Goal: Information Seeking & Learning: Learn about a topic

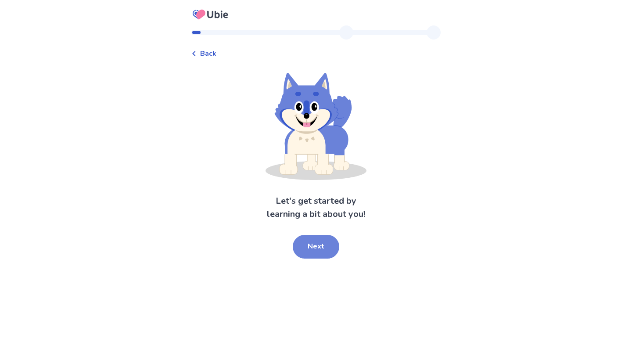
click at [316, 243] on button "Next" at bounding box center [316, 247] width 47 height 24
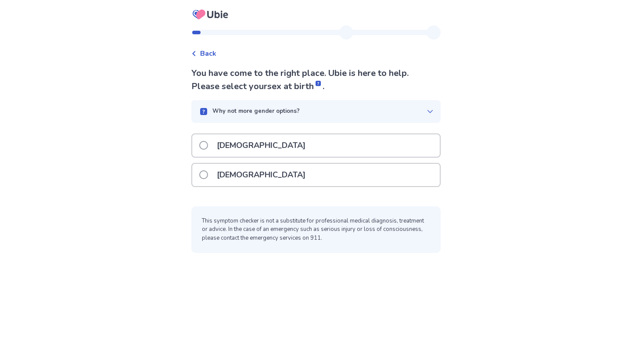
click at [275, 152] on div "[DEMOGRAPHIC_DATA]" at bounding box center [316, 145] width 248 height 22
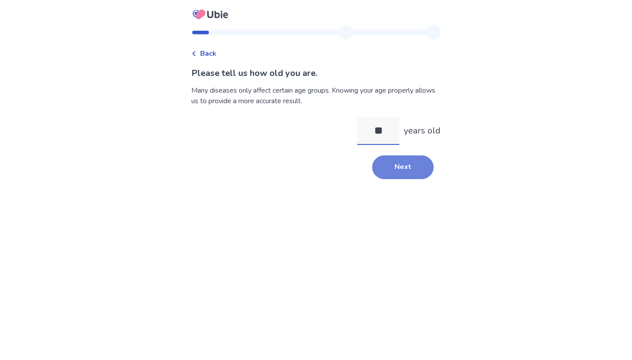
type input "**"
click at [396, 165] on button "Next" at bounding box center [402, 167] width 61 height 24
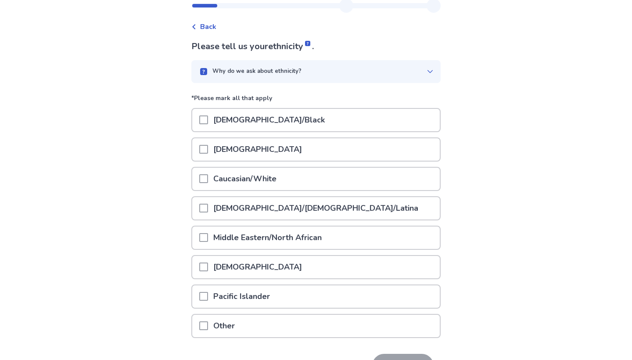
scroll to position [60, 0]
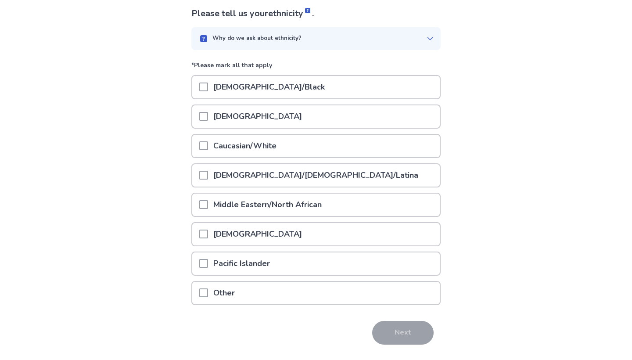
click at [264, 152] on p "Caucasian/White" at bounding box center [245, 146] width 74 height 22
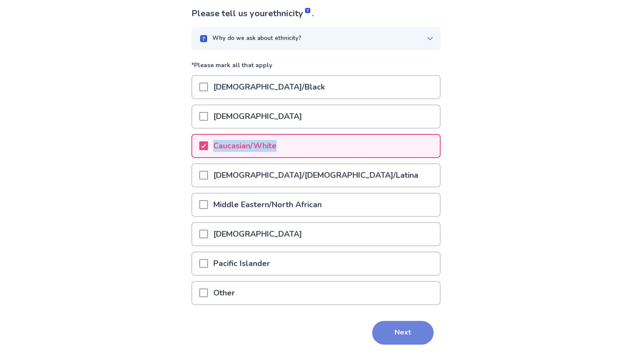
click at [390, 335] on button "Next" at bounding box center [402, 333] width 61 height 24
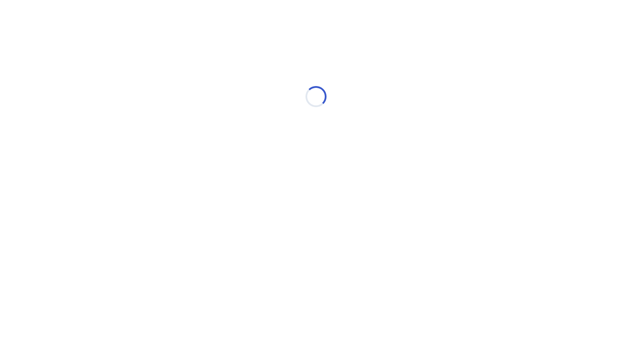
scroll to position [0, 0]
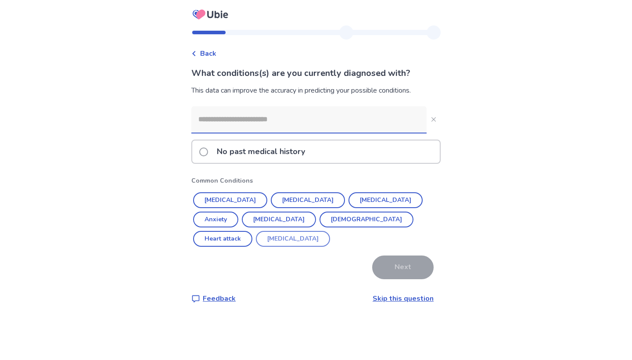
click at [330, 231] on button "[MEDICAL_DATA]" at bounding box center [293, 239] width 74 height 16
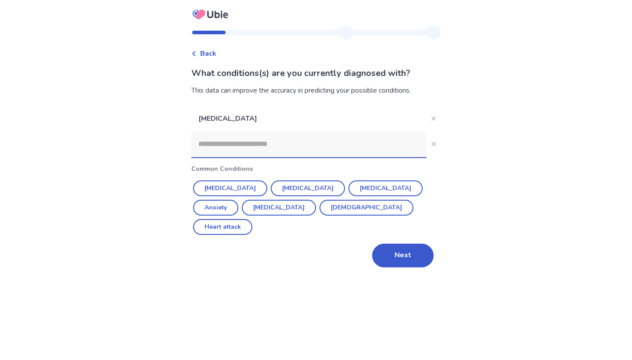
click at [346, 148] on input at bounding box center [308, 144] width 235 height 26
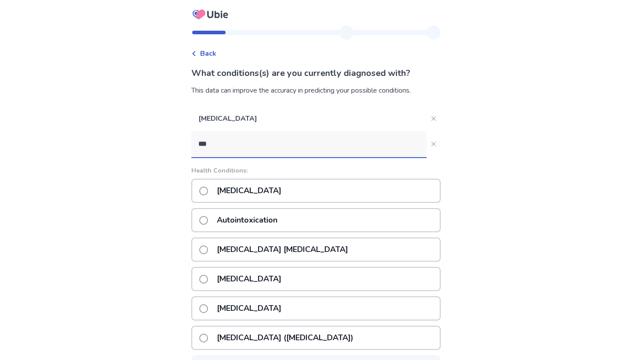
type input "***"
click at [284, 200] on div "[MEDICAL_DATA]" at bounding box center [315, 191] width 249 height 24
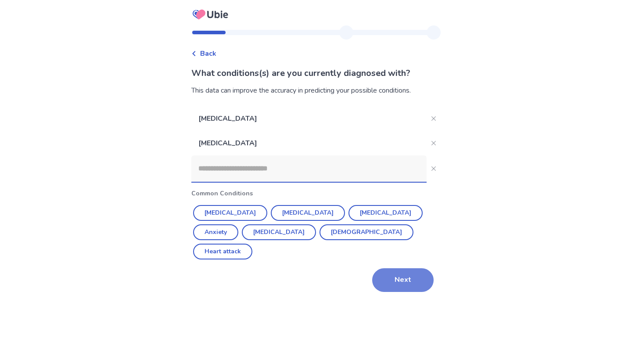
click at [410, 268] on button "Next" at bounding box center [402, 280] width 61 height 24
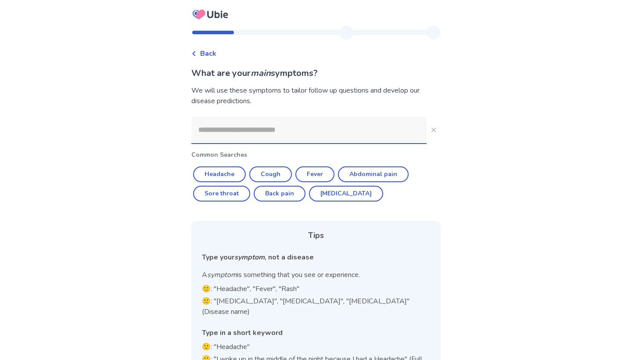
click at [288, 138] on input at bounding box center [308, 130] width 235 height 26
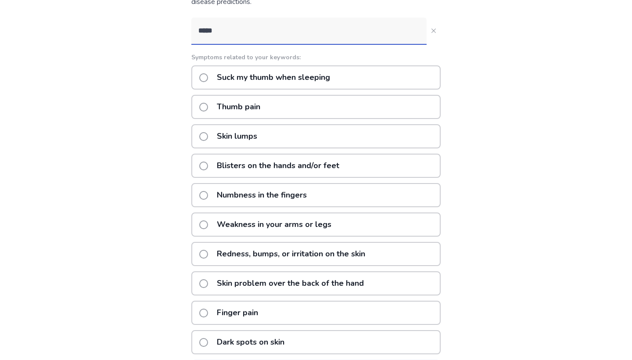
scroll to position [85, 0]
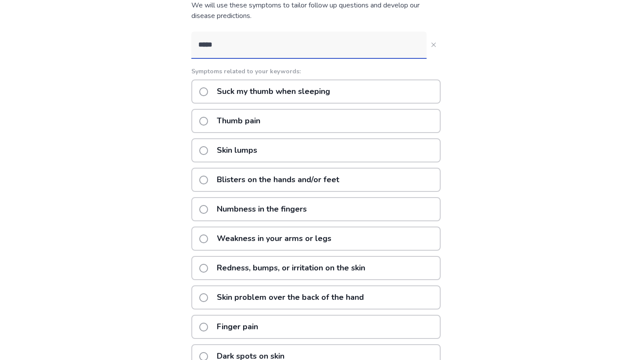
type input "*****"
click at [271, 148] on div "Skin lumps" at bounding box center [315, 150] width 249 height 24
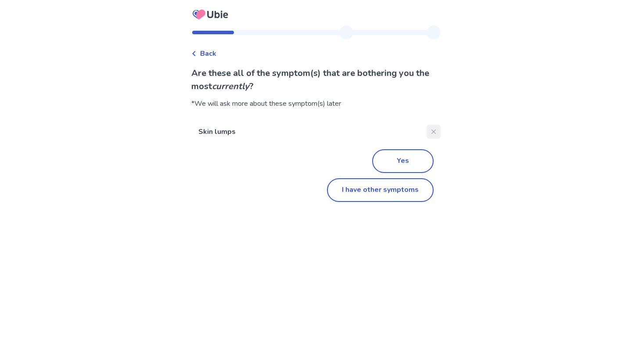
click at [429, 129] on button "Close" at bounding box center [434, 132] width 14 height 14
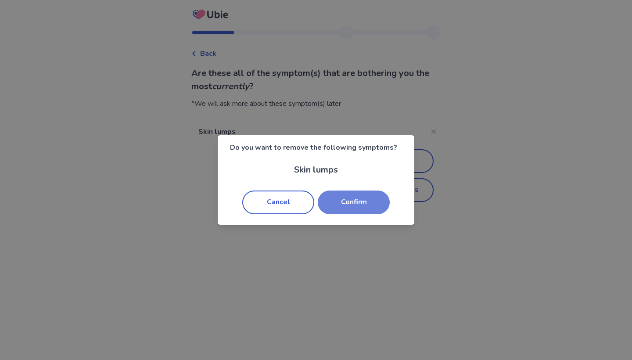
click at [337, 199] on button "Confirm" at bounding box center [354, 203] width 72 height 24
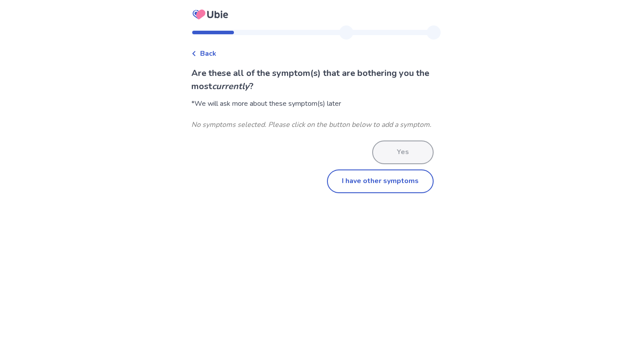
click at [213, 55] on span "Back" at bounding box center [208, 53] width 16 height 11
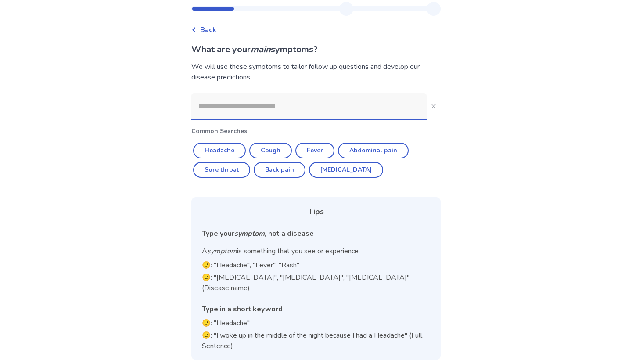
click at [248, 124] on div "Common Searches Headache Cough Fever Abdominal pain Sore throat Back pain [MEDI…" at bounding box center [315, 226] width 249 height 267
click at [252, 114] on input at bounding box center [308, 106] width 235 height 26
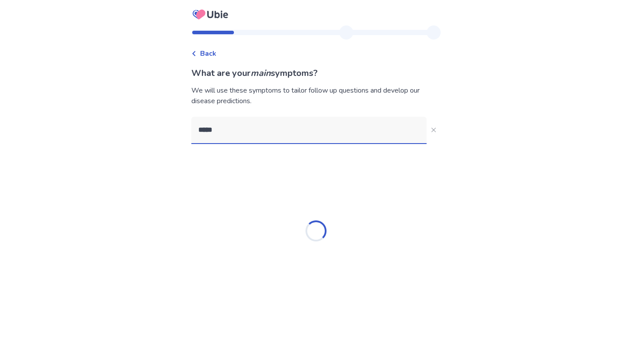
scroll to position [0, 0]
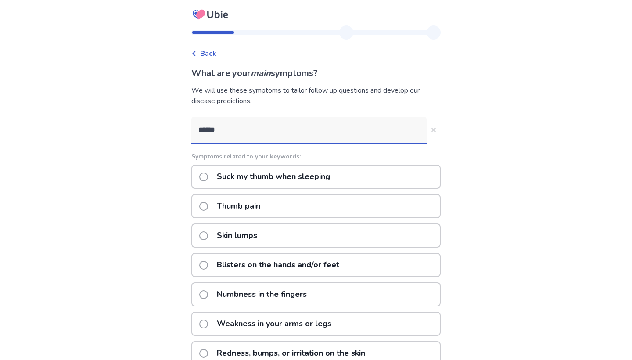
type input "*****"
click at [281, 210] on div "Thumb pain" at bounding box center [315, 206] width 249 height 24
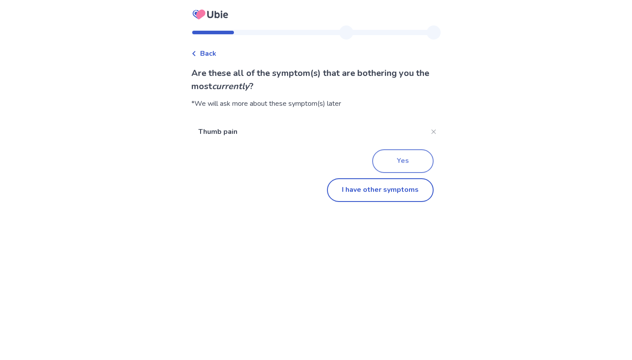
click at [384, 164] on button "Yes" at bounding box center [402, 161] width 61 height 24
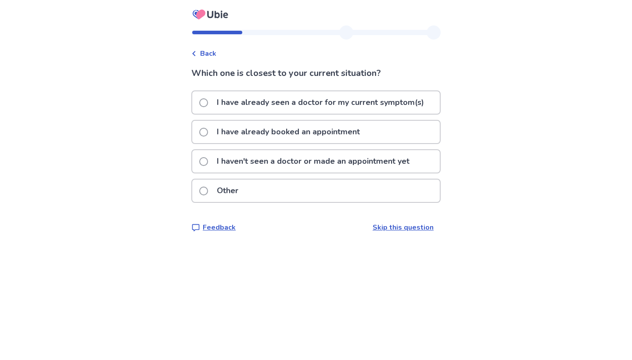
click at [357, 166] on p "I haven't seen a doctor or made an appointment yet" at bounding box center [313, 161] width 203 height 22
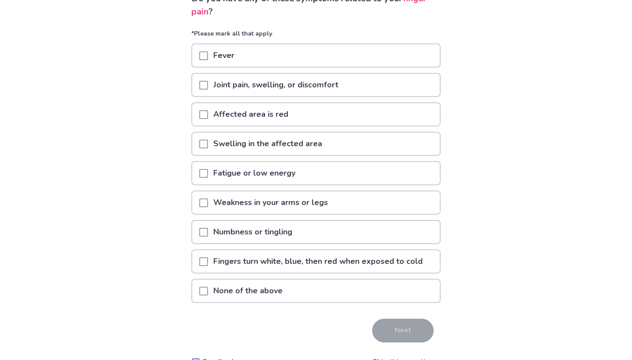
scroll to position [86, 0]
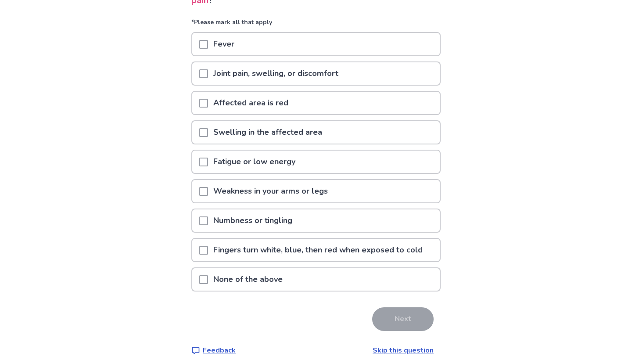
click at [336, 138] on div "Swelling in the affected area" at bounding box center [316, 132] width 248 height 22
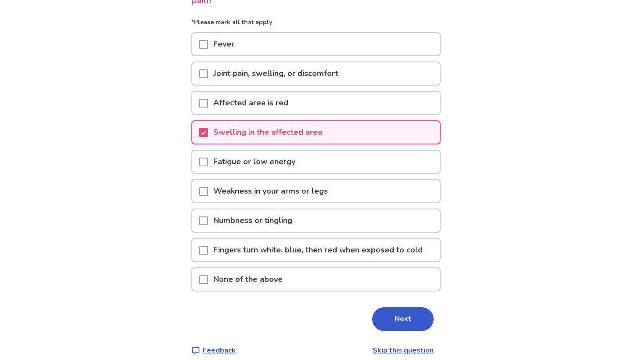
click at [336, 115] on div "Affected area is red" at bounding box center [315, 105] width 249 height 29
click at [379, 325] on button "Next" at bounding box center [402, 319] width 61 height 24
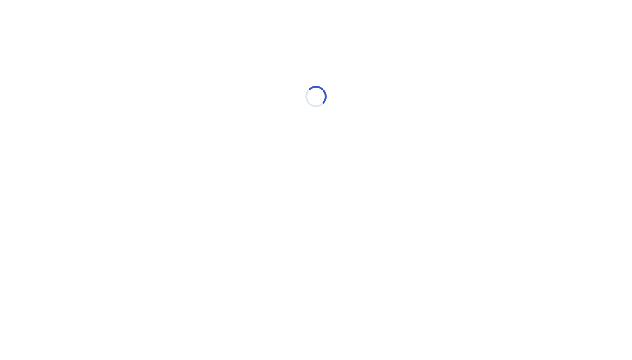
scroll to position [0, 0]
select select "*"
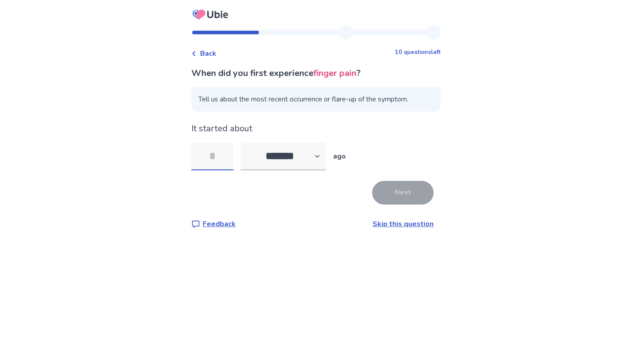
click at [224, 161] on input "tel" at bounding box center [212, 156] width 42 height 28
type input "*"
click at [385, 188] on button "Next" at bounding box center [402, 193] width 61 height 24
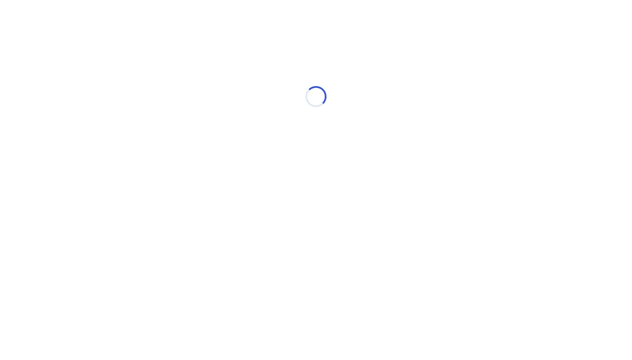
select select "*"
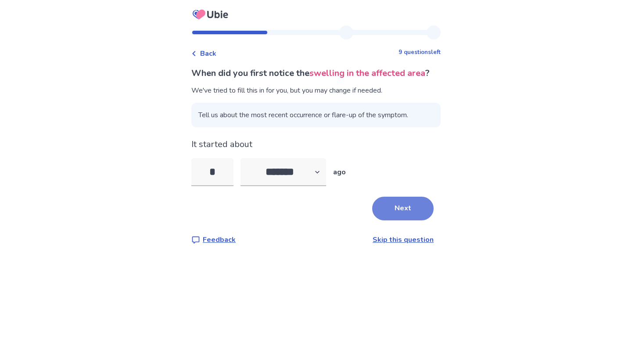
click at [391, 216] on button "Next" at bounding box center [402, 209] width 61 height 24
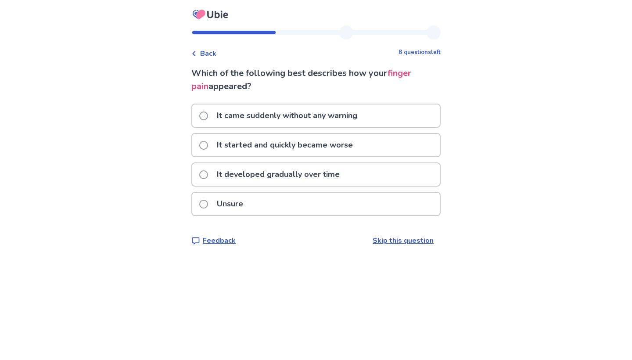
click at [386, 112] on div "It came suddenly without any warning" at bounding box center [316, 116] width 248 height 22
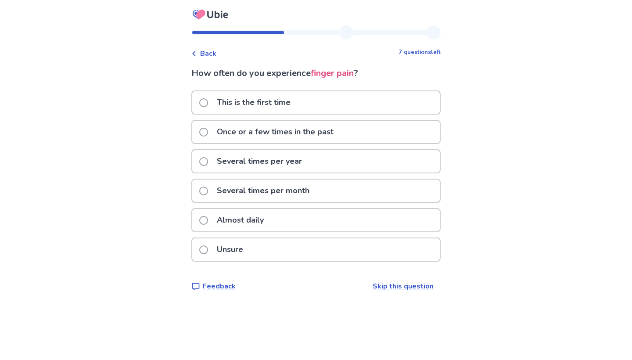
click at [340, 257] on div "Unsure" at bounding box center [316, 249] width 248 height 22
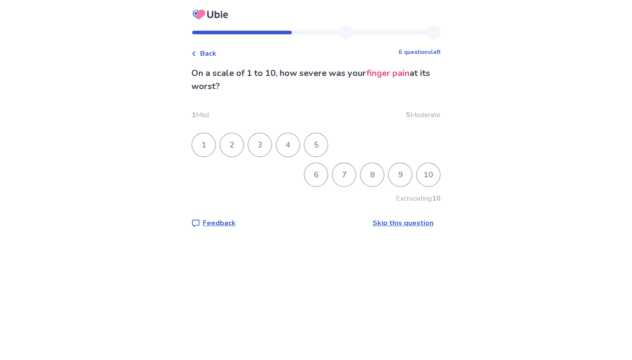
click at [369, 173] on div "8" at bounding box center [372, 174] width 23 height 23
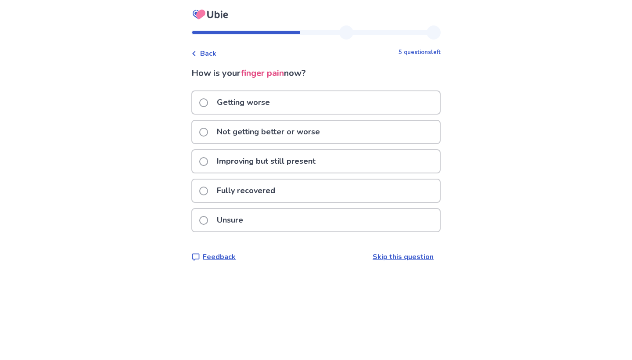
click at [319, 138] on p "Not getting better or worse" at bounding box center [269, 132] width 114 height 22
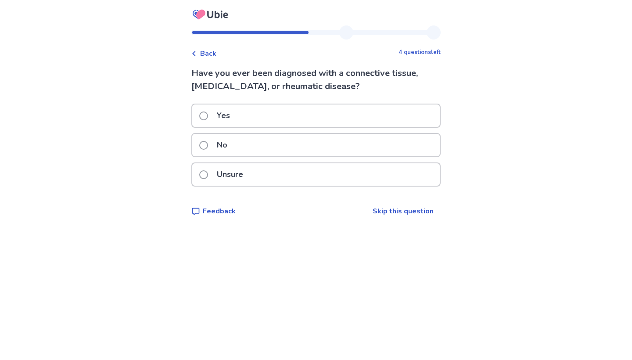
click at [314, 149] on div "No" at bounding box center [316, 145] width 248 height 22
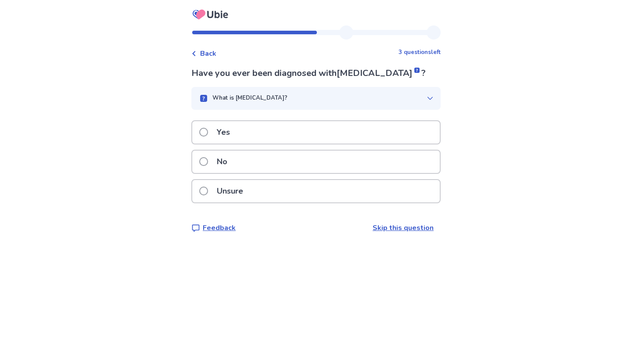
click at [336, 107] on div "What is [MEDICAL_DATA]?" at bounding box center [315, 98] width 249 height 23
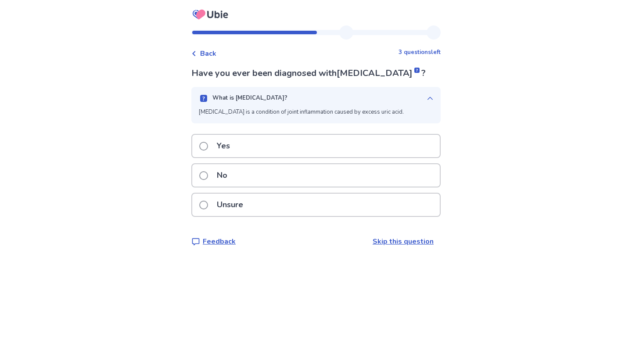
click at [312, 205] on div "Unsure" at bounding box center [316, 205] width 248 height 22
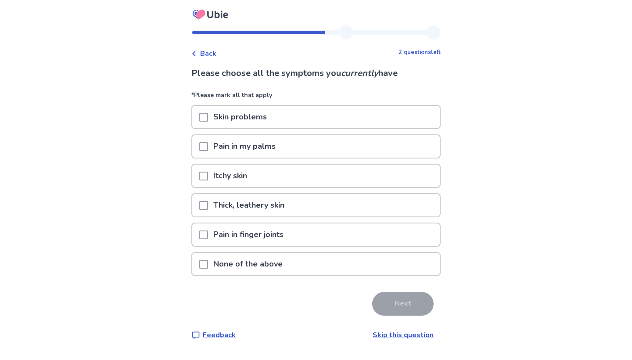
click at [219, 42] on div "Back 2 questions left" at bounding box center [315, 49] width 249 height 19
click at [217, 49] on span "Back" at bounding box center [208, 53] width 16 height 11
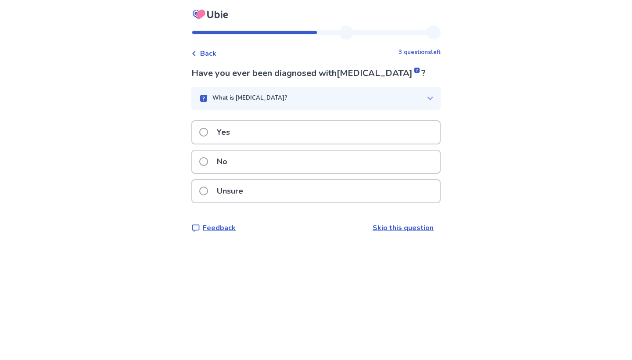
click at [270, 166] on div "No" at bounding box center [316, 162] width 248 height 22
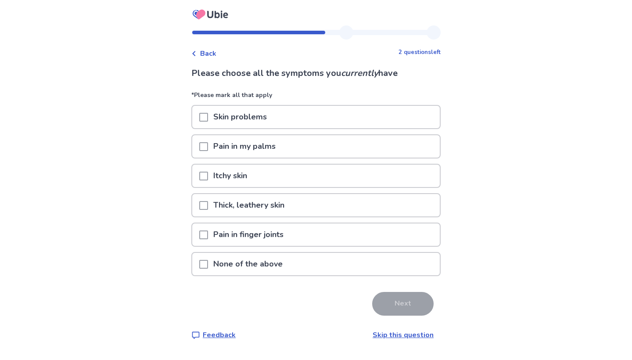
click at [285, 257] on p "None of the above" at bounding box center [248, 264] width 80 height 22
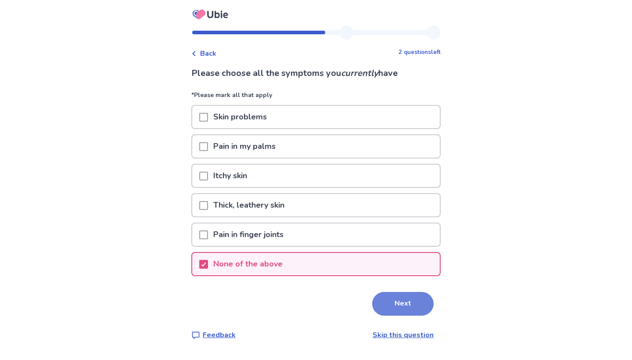
click at [381, 301] on button "Next" at bounding box center [402, 304] width 61 height 24
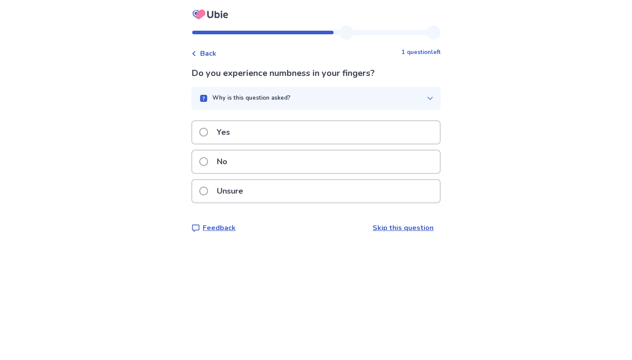
click at [325, 166] on div "No" at bounding box center [316, 162] width 248 height 22
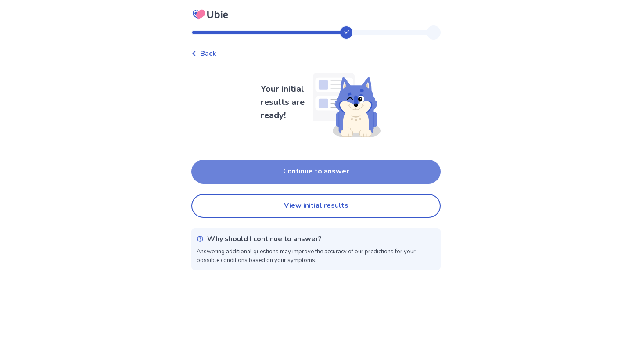
click at [326, 173] on button "Continue to answer" at bounding box center [315, 172] width 249 height 24
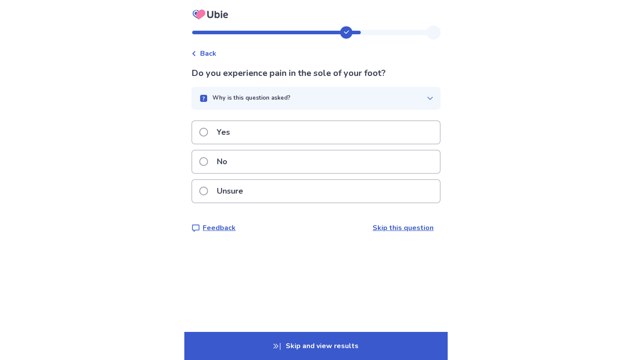
click at [320, 190] on div "Unsure" at bounding box center [316, 191] width 248 height 22
click at [315, 188] on div "Unsure" at bounding box center [316, 191] width 248 height 22
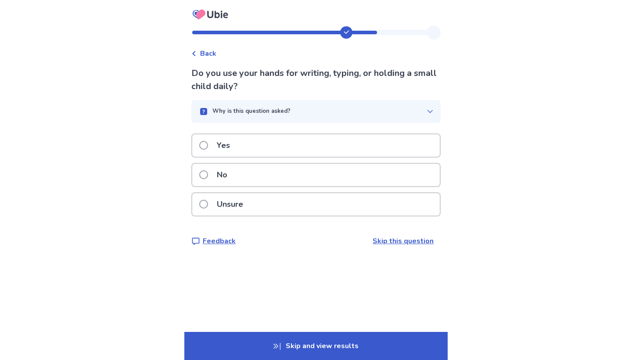
drag, startPoint x: 308, startPoint y: 190, endPoint x: 308, endPoint y: 202, distance: 11.9
click at [308, 202] on div "Yes No Unsure" at bounding box center [315, 178] width 249 height 88
click at [308, 202] on div "Unsure" at bounding box center [316, 204] width 248 height 22
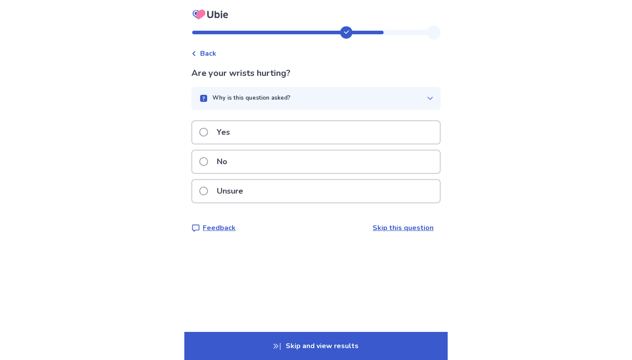
click at [299, 163] on div "No" at bounding box center [316, 162] width 248 height 22
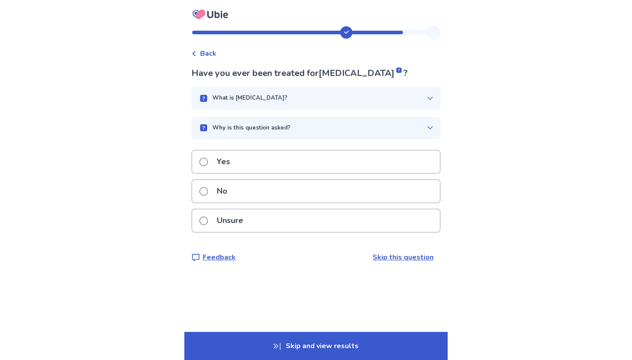
click at [292, 191] on div "No" at bounding box center [316, 191] width 248 height 22
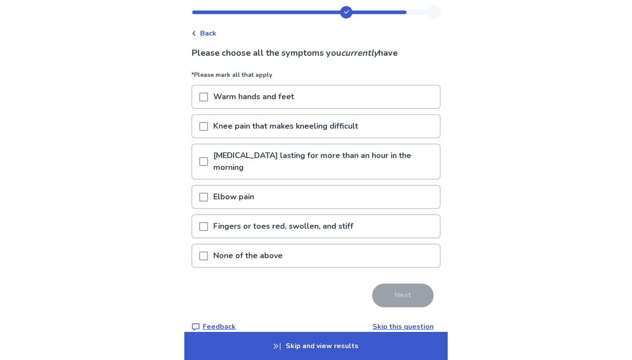
scroll to position [23, 0]
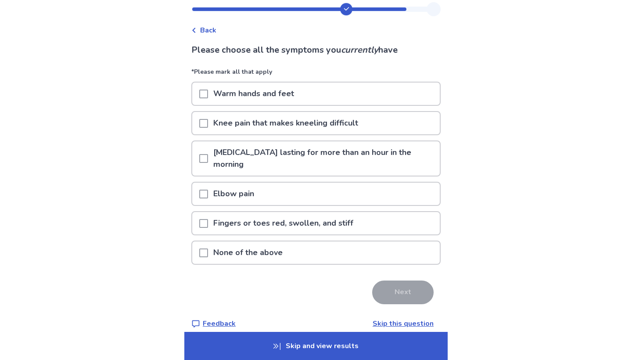
click at [281, 252] on p "None of the above" at bounding box center [248, 253] width 80 height 22
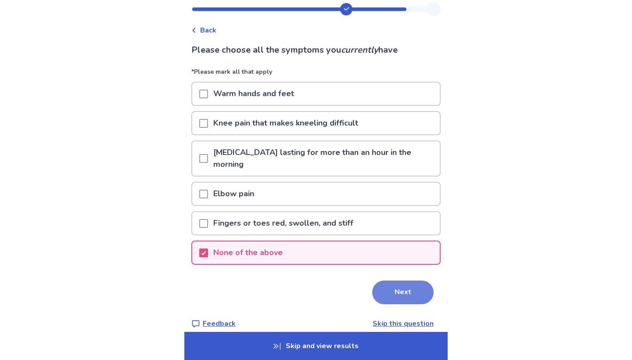
click at [389, 301] on button "Next" at bounding box center [402, 293] width 61 height 24
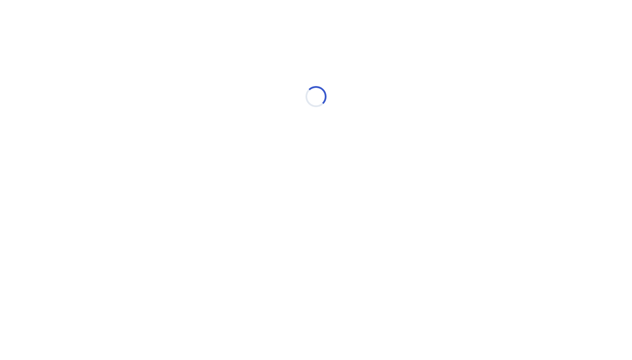
scroll to position [0, 0]
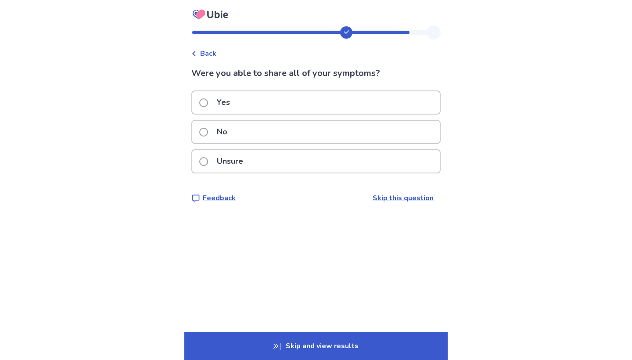
click at [338, 159] on div "Unsure" at bounding box center [316, 161] width 248 height 22
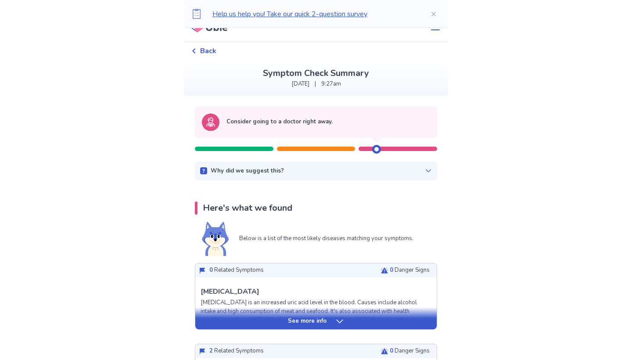
scroll to position [20, 0]
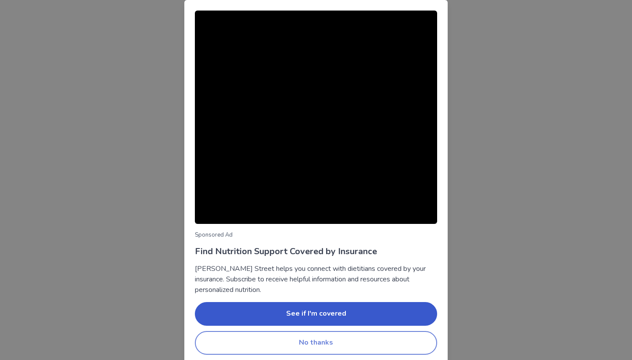
click at [324, 338] on button "No thanks" at bounding box center [316, 343] width 242 height 24
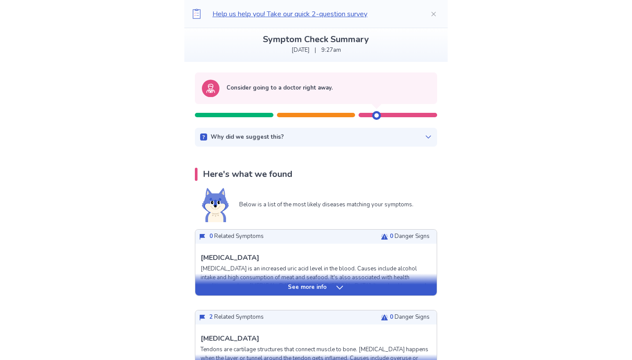
scroll to position [54, 0]
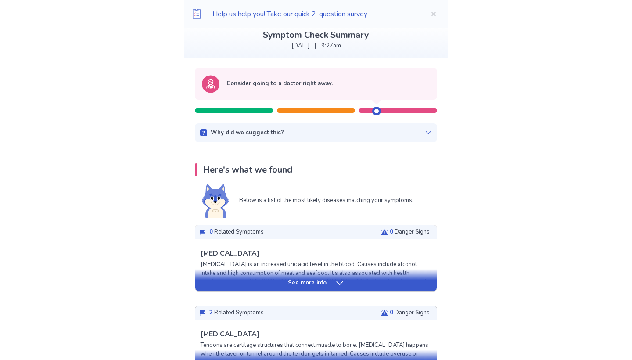
click at [372, 279] on div "See more info" at bounding box center [316, 283] width 242 height 9
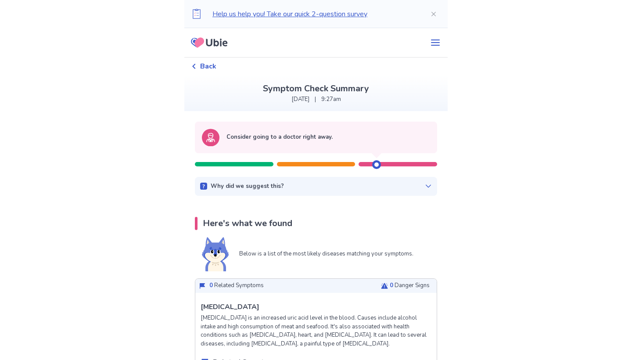
scroll to position [0, 0]
click at [307, 181] on div "Why did we suggest this? This suggestion is based on the severity level of a fe…" at bounding box center [316, 186] width 242 height 19
